Goal: Transaction & Acquisition: Purchase product/service

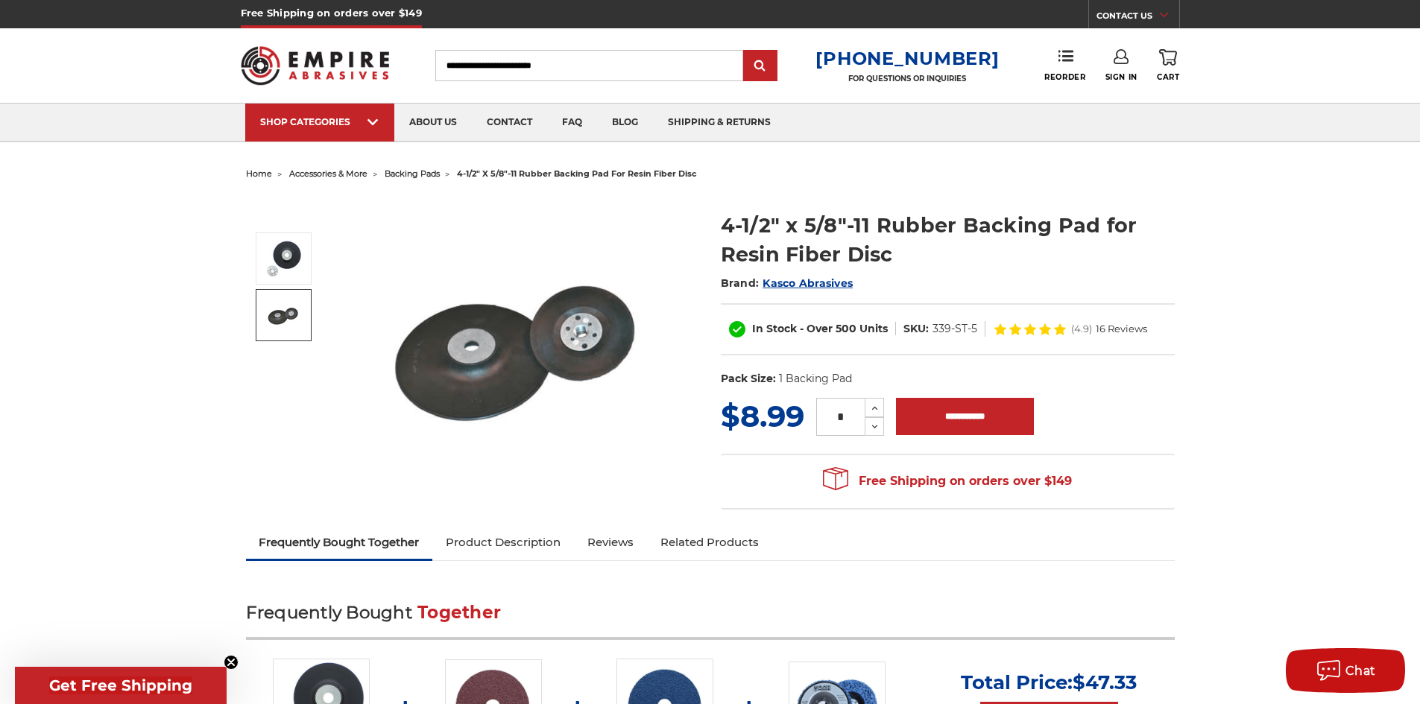
click at [293, 317] on img at bounding box center [283, 315] width 37 height 37
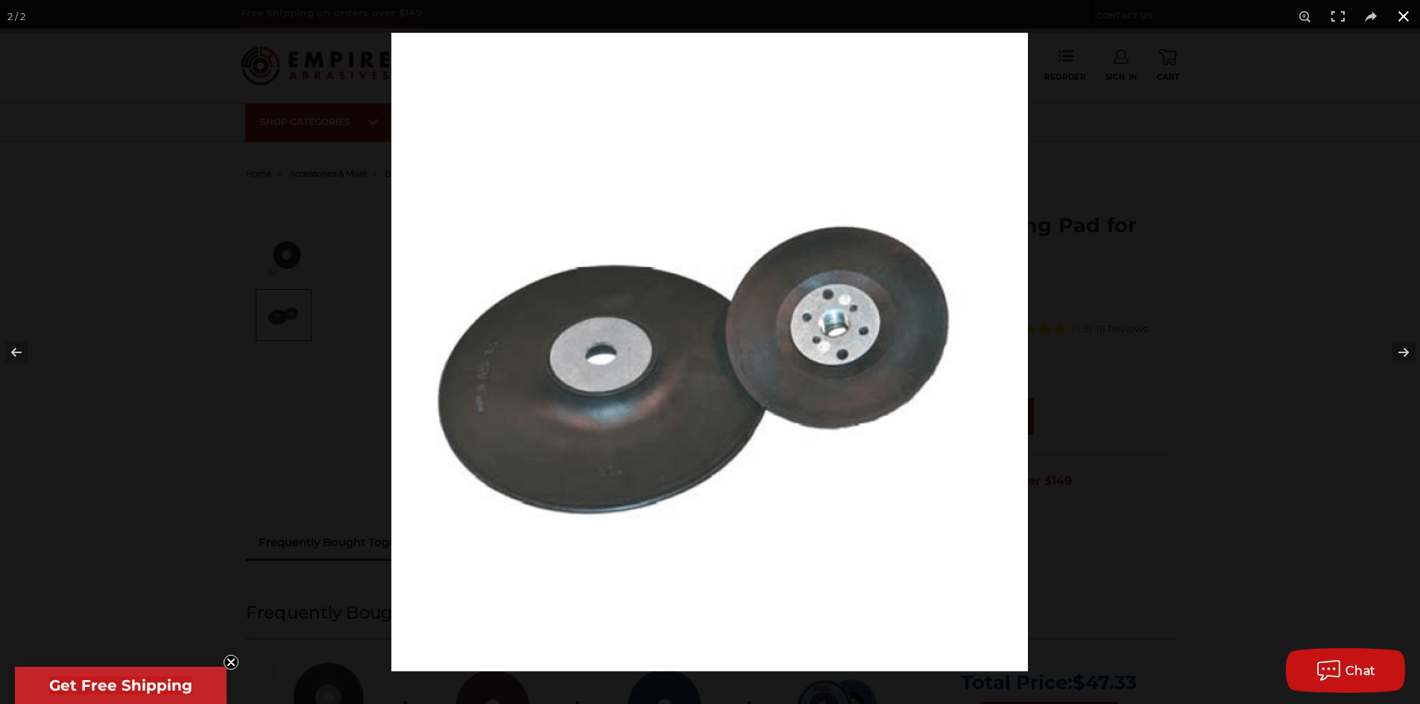
click at [1400, 14] on button at bounding box center [1403, 16] width 33 height 33
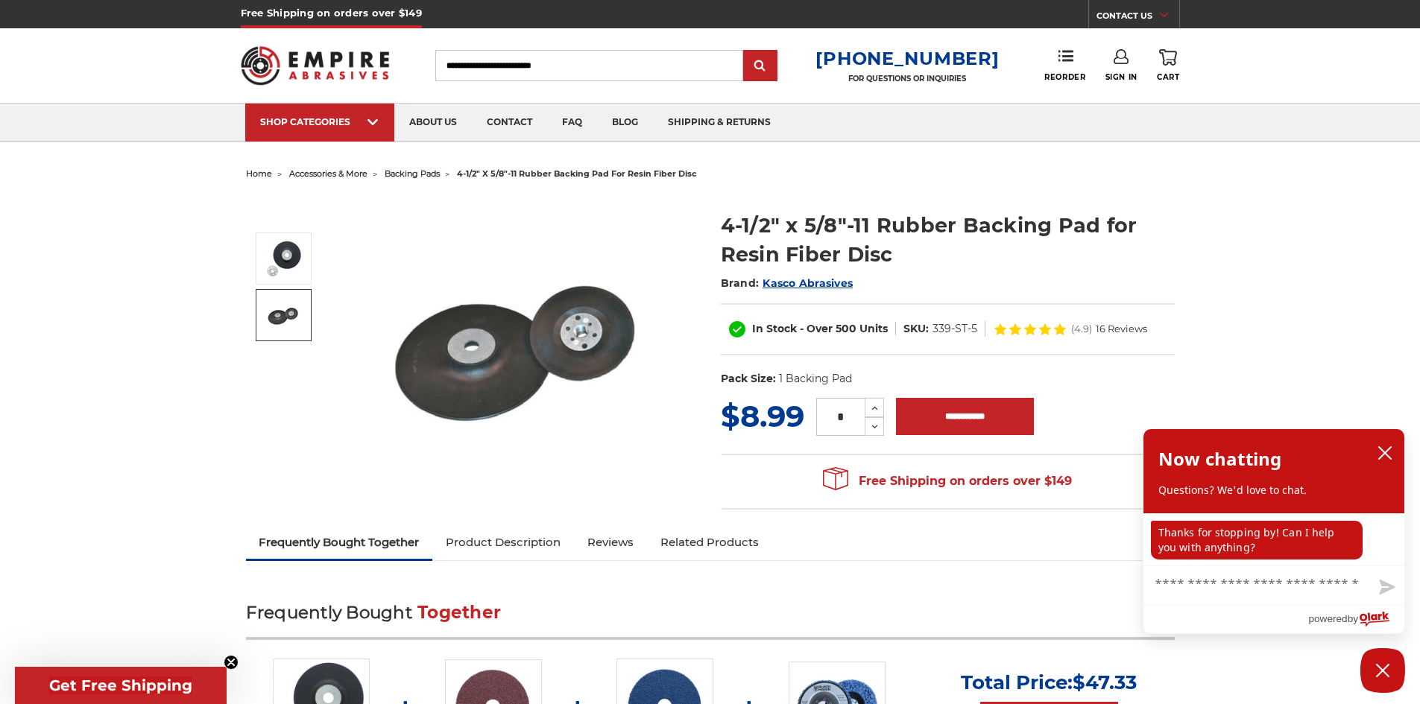
click at [280, 315] on img at bounding box center [283, 315] width 37 height 37
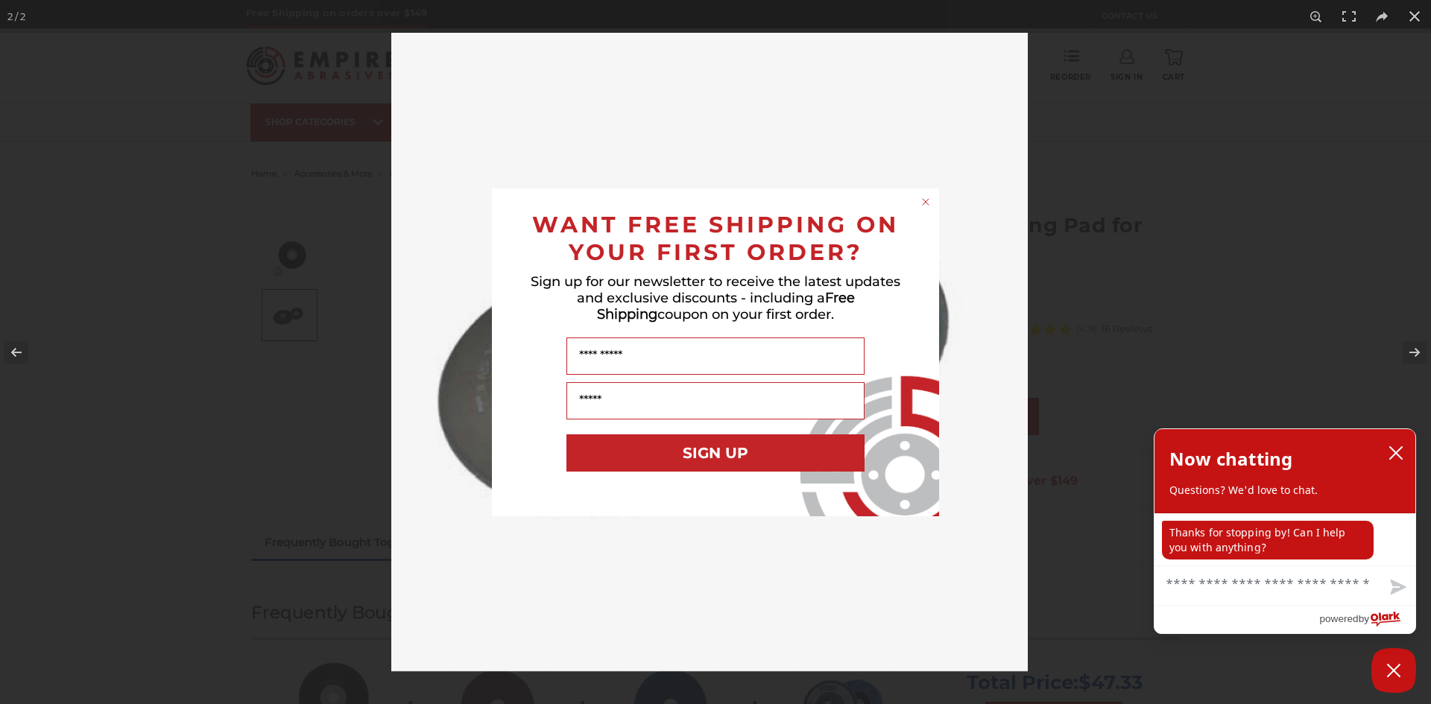
click at [926, 201] on icon "Close dialog" at bounding box center [926, 202] width 6 height 6
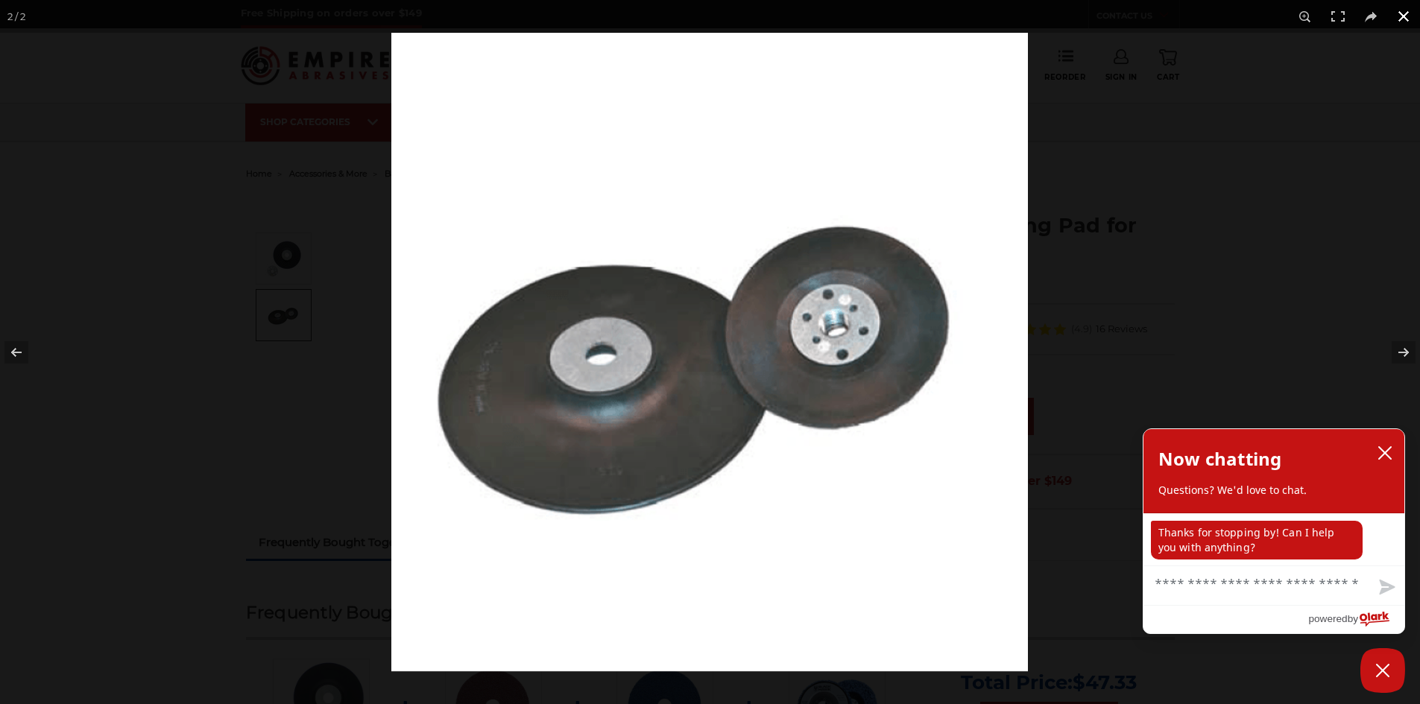
click at [1406, 10] on button at bounding box center [1403, 16] width 33 height 33
